Goal: Transaction & Acquisition: Purchase product/service

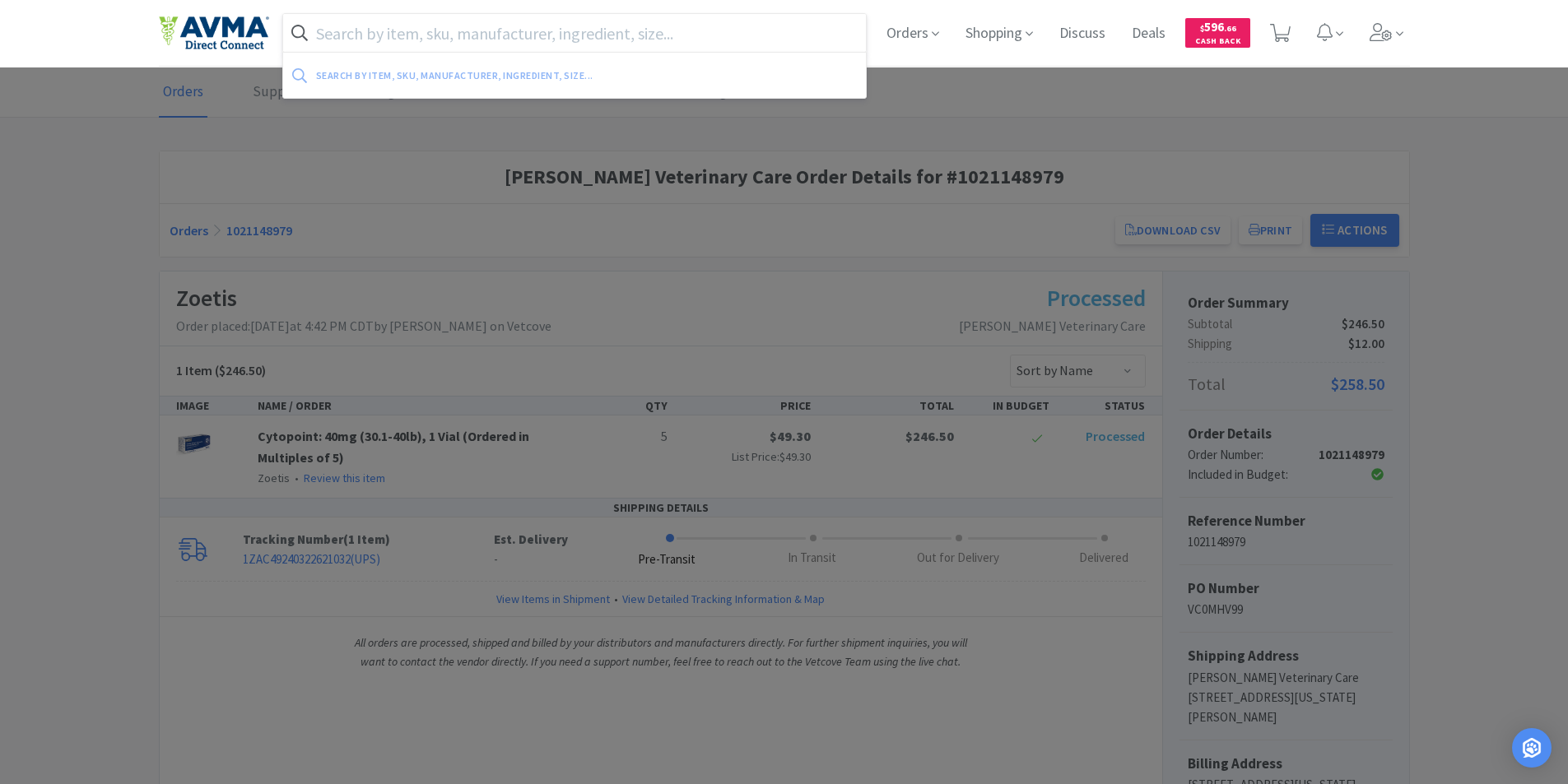
click at [382, 35] on input "text" at bounding box center [575, 33] width 584 height 38
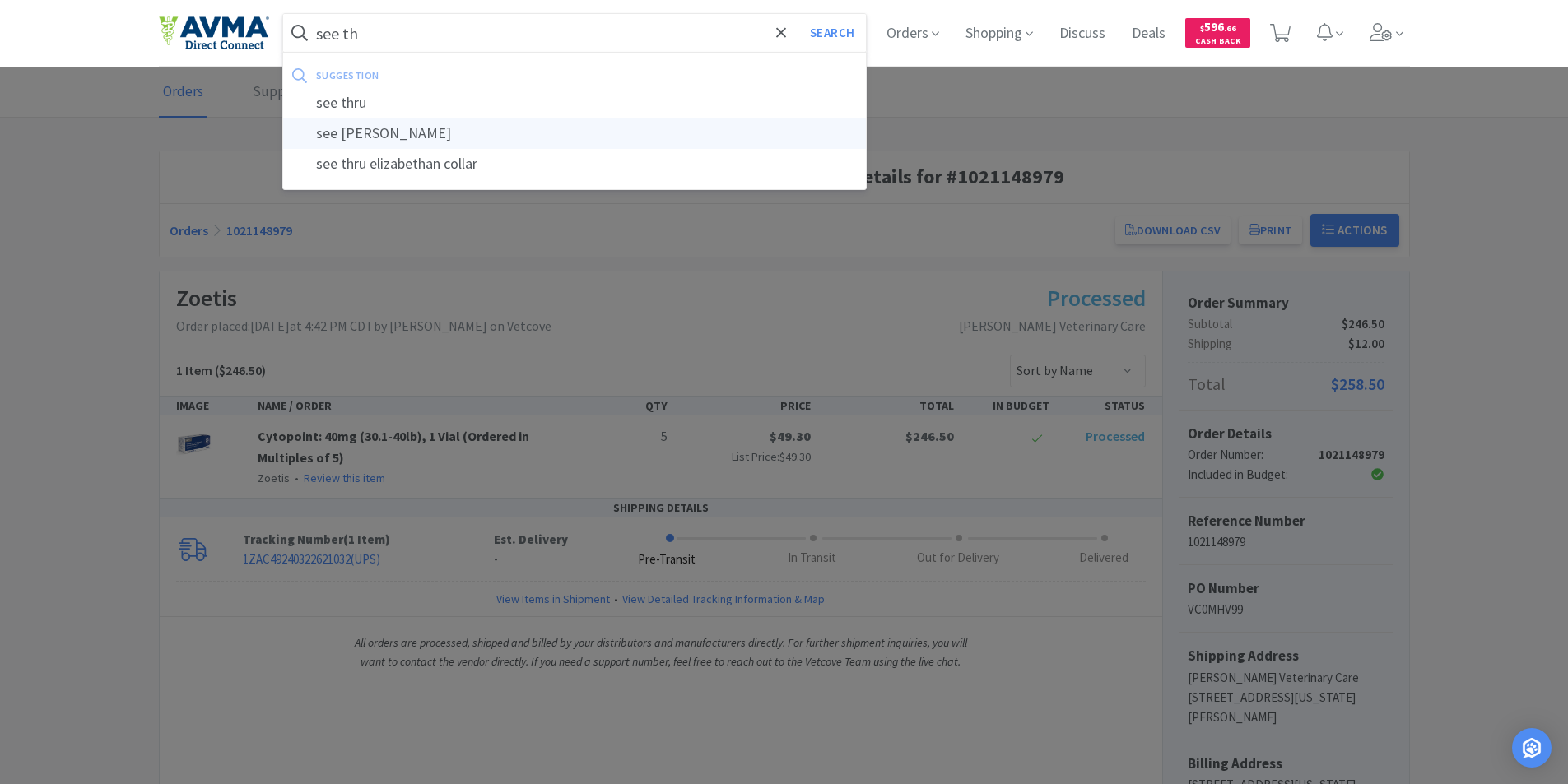
click at [423, 131] on div "see [PERSON_NAME]" at bounding box center [575, 134] width 584 height 31
type input "see [PERSON_NAME]"
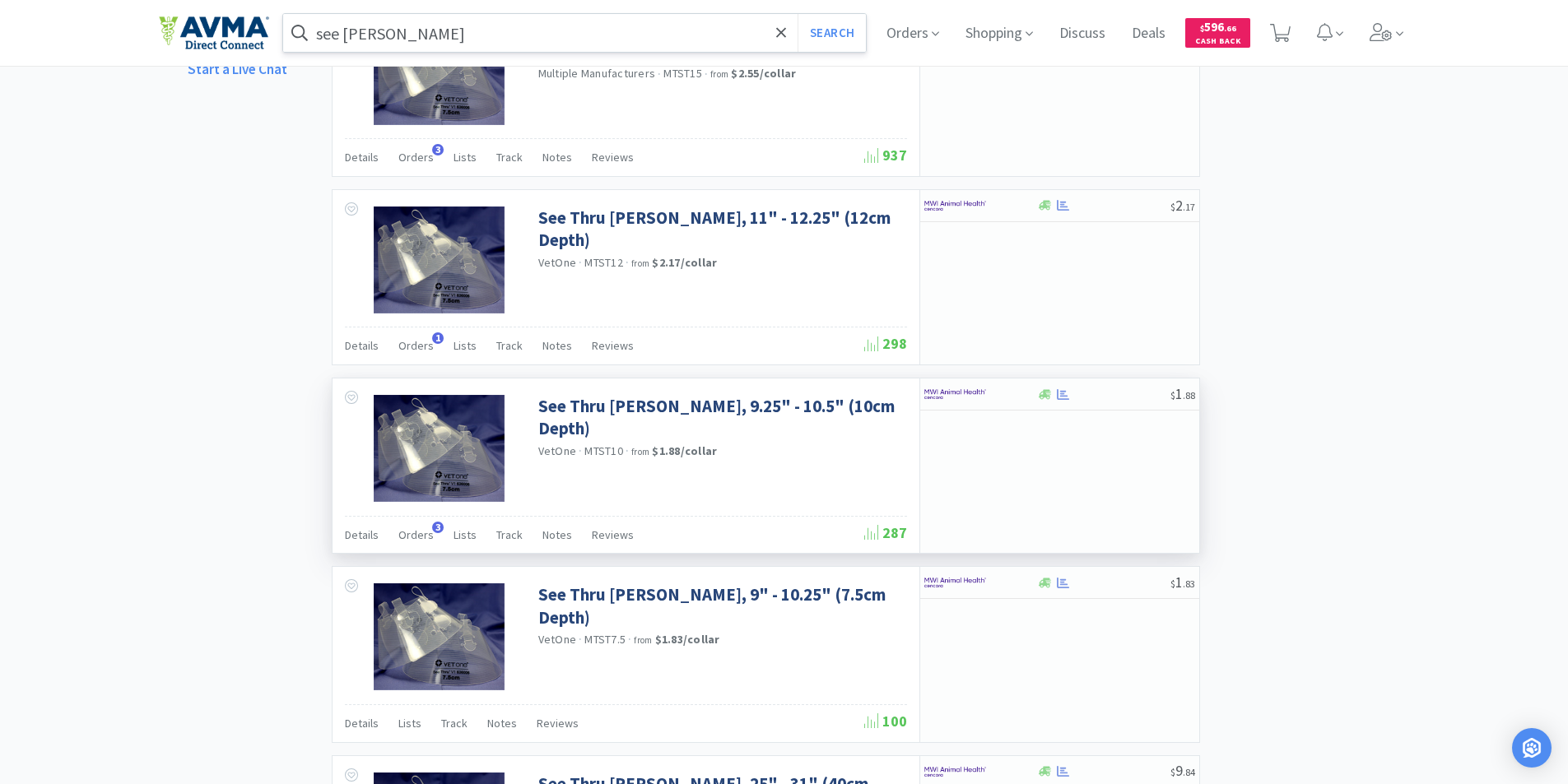
scroll to position [723, 0]
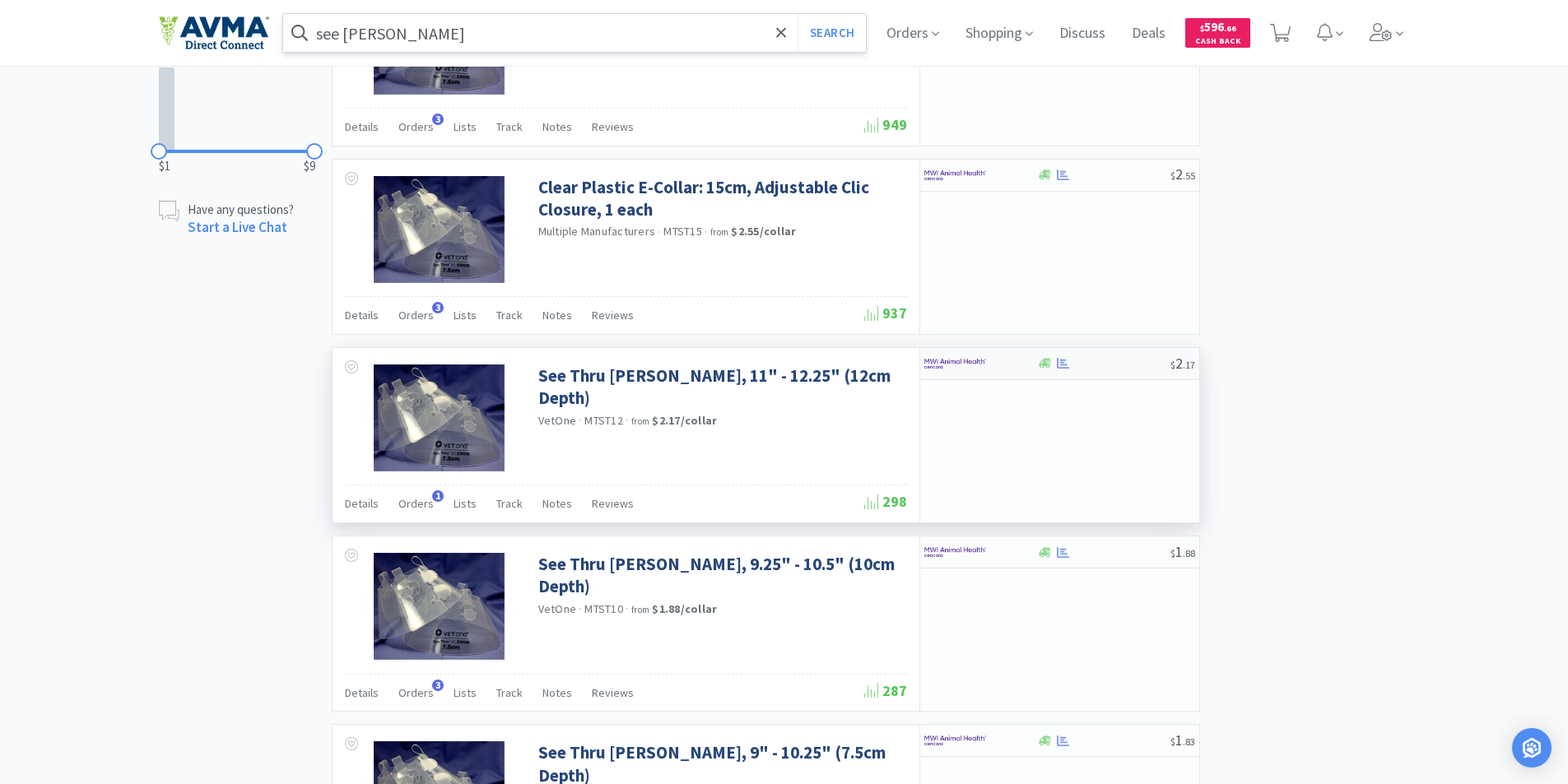
click at [942, 358] on img at bounding box center [955, 363] width 62 height 25
select select "10"
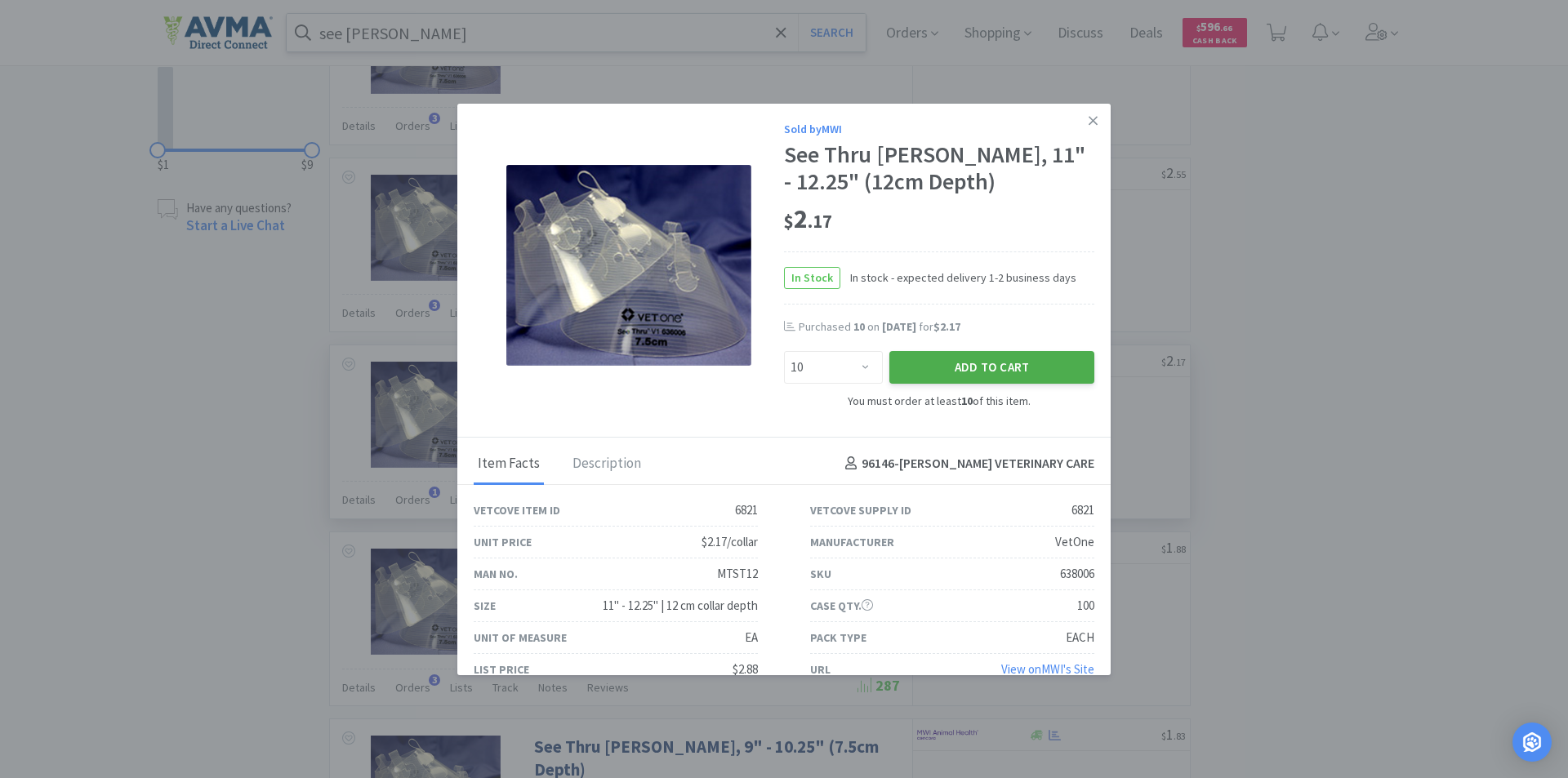
click at [970, 361] on button "Add to Cart" at bounding box center [991, 367] width 205 height 32
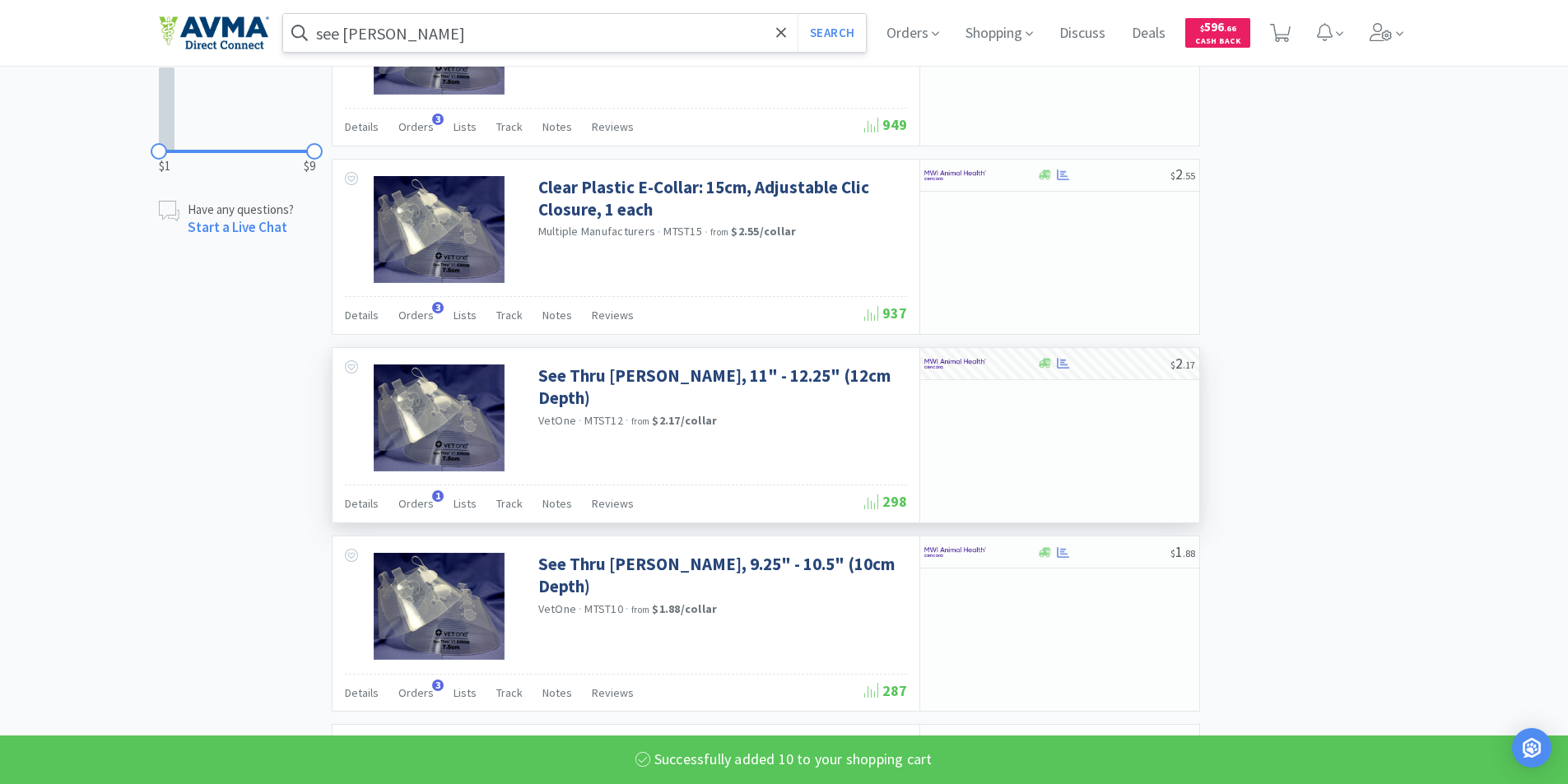
select select "10"
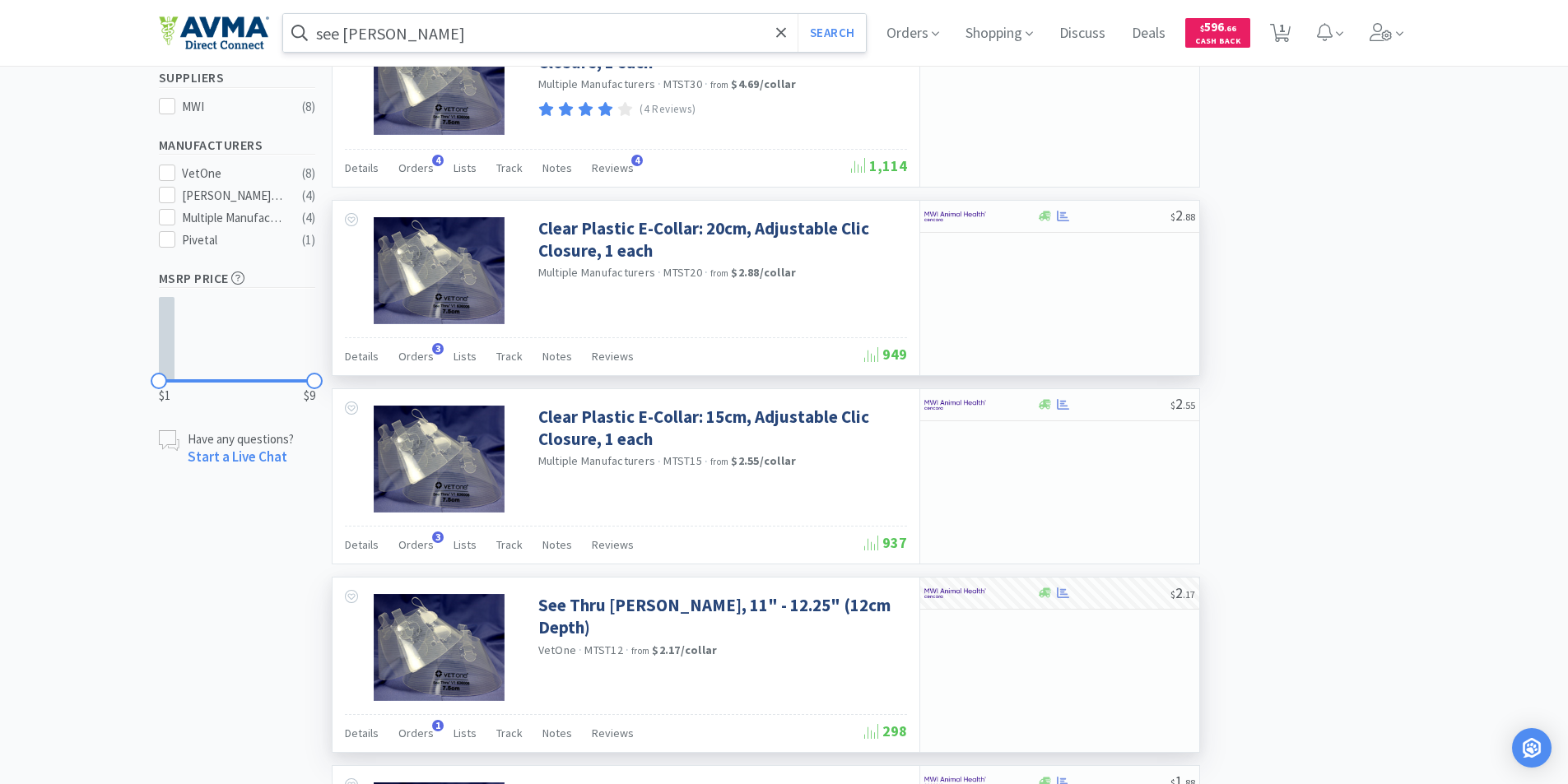
scroll to position [0, 0]
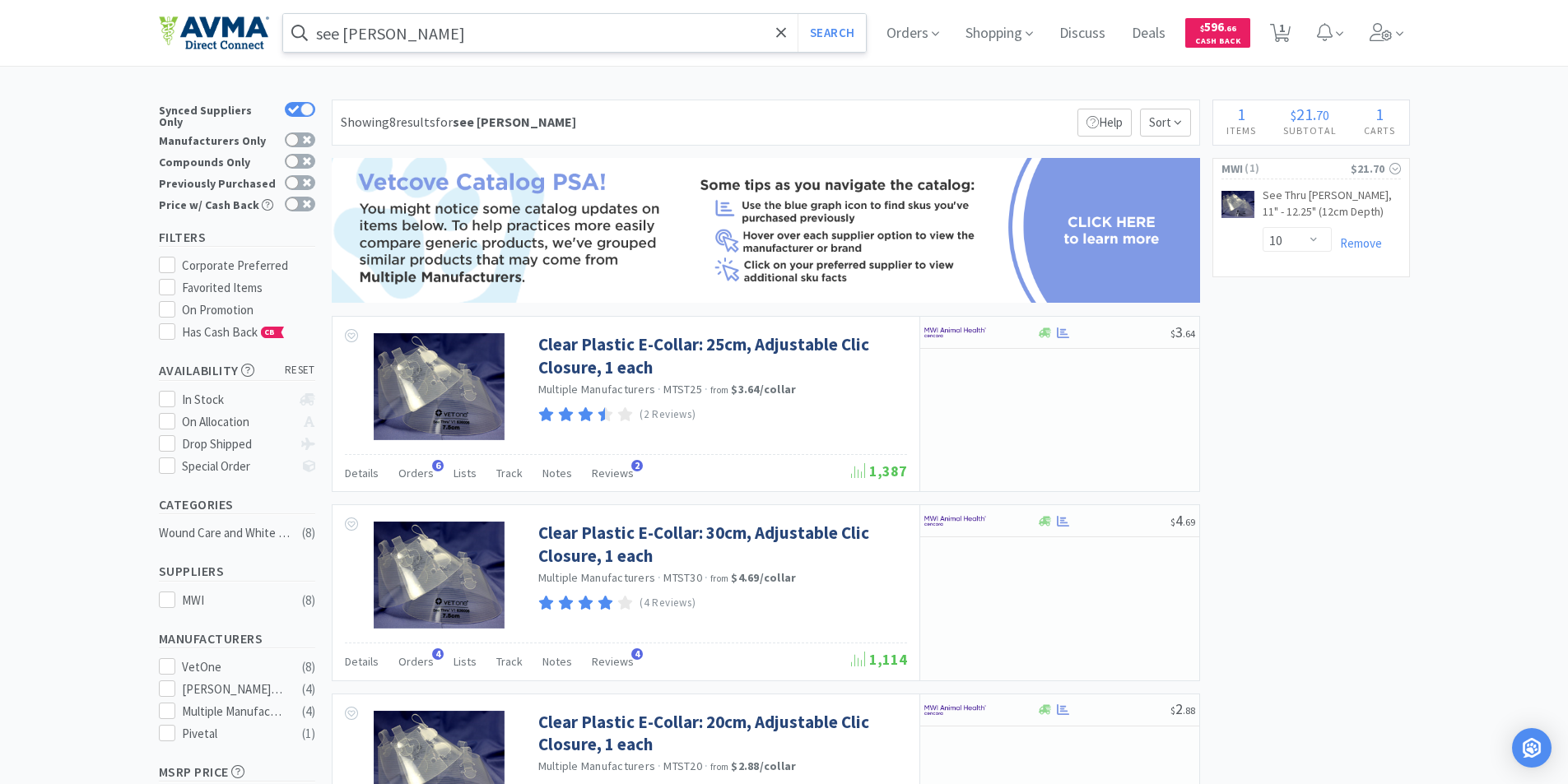
click at [490, 33] on input "see [PERSON_NAME]" at bounding box center [575, 33] width 584 height 38
